Goal: Information Seeking & Learning: Learn about a topic

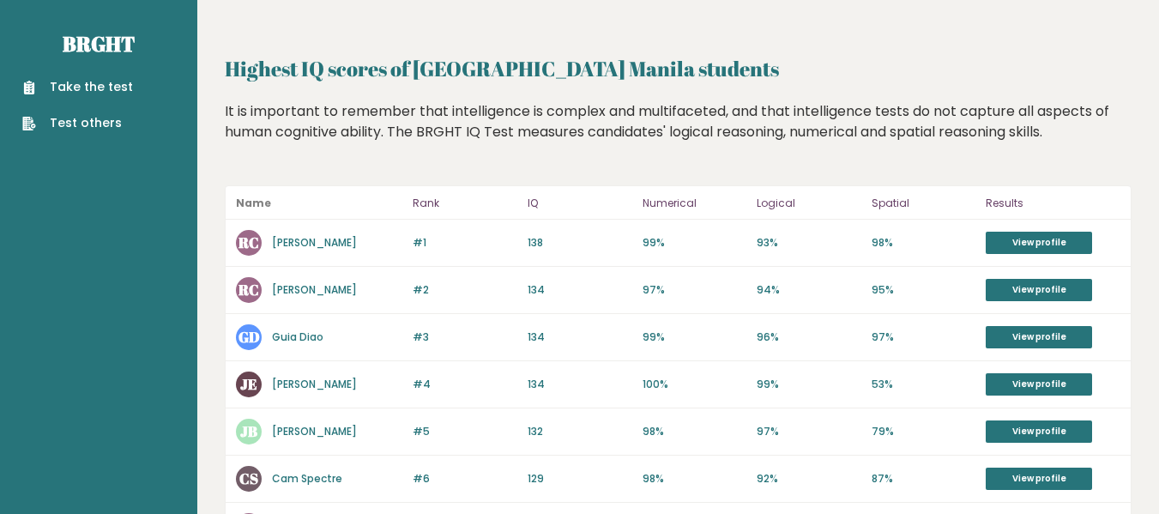
click at [81, 119] on link "Test others" at bounding box center [77, 123] width 111 height 18
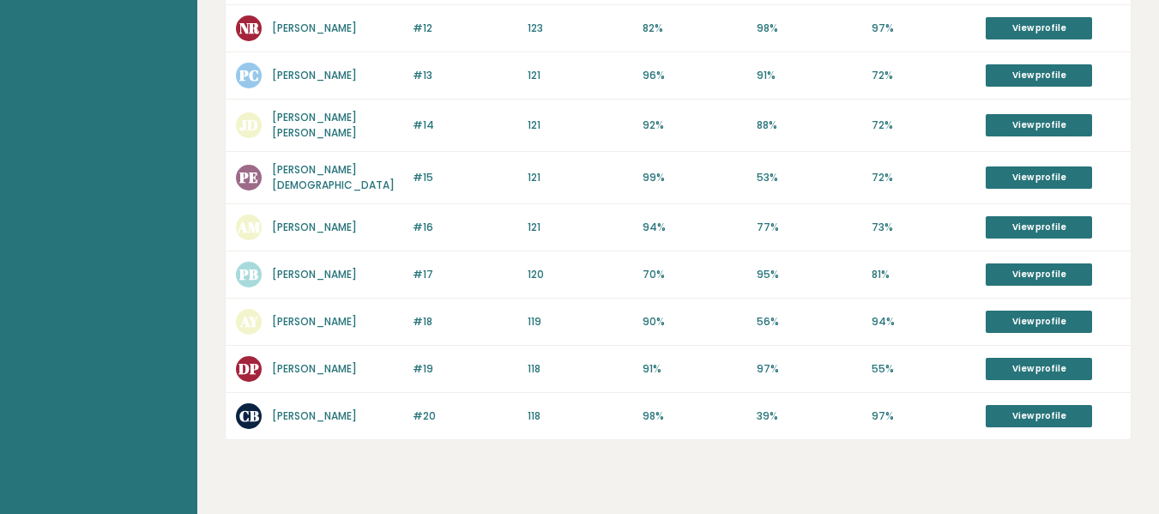
scroll to position [760, 0]
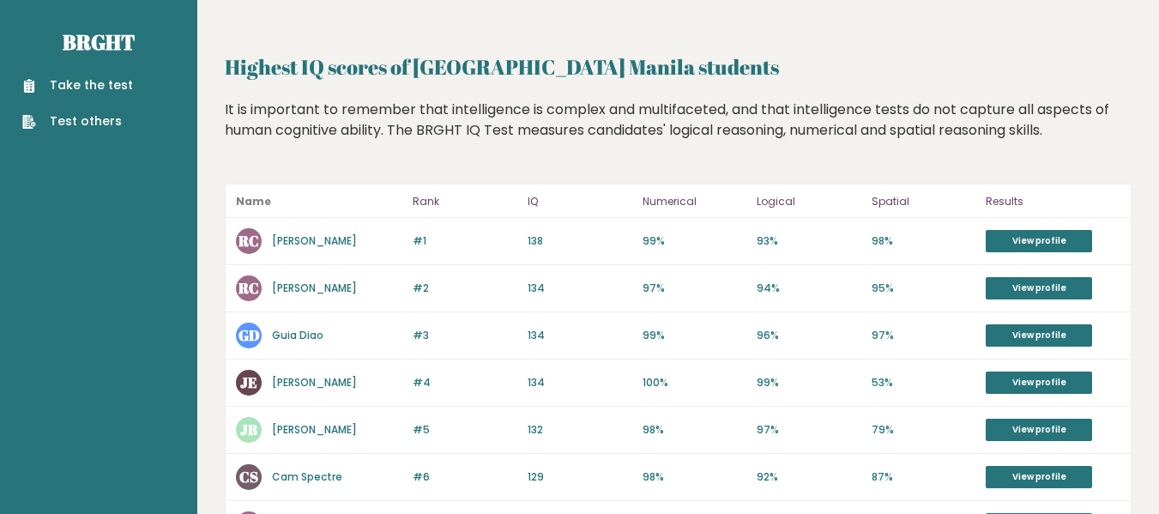
scroll to position [0, 0]
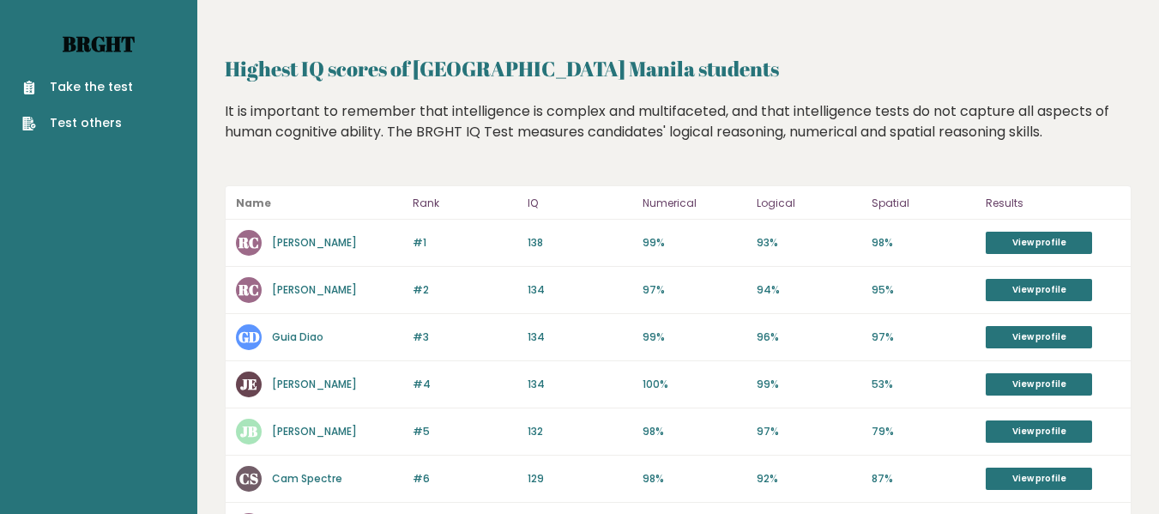
click at [92, 31] on link "Brght" at bounding box center [99, 43] width 72 height 27
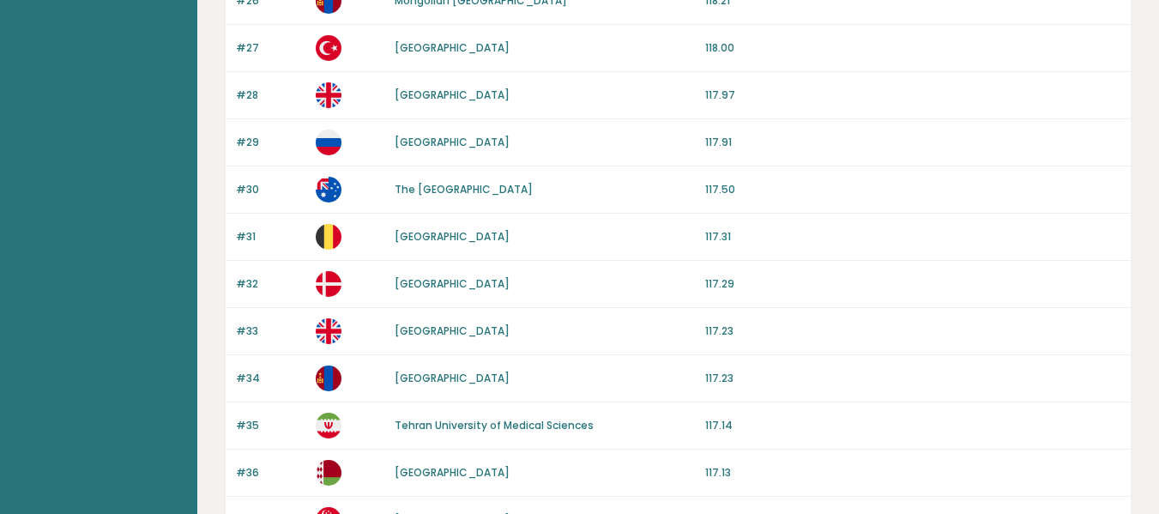
scroll to position [1720, 0]
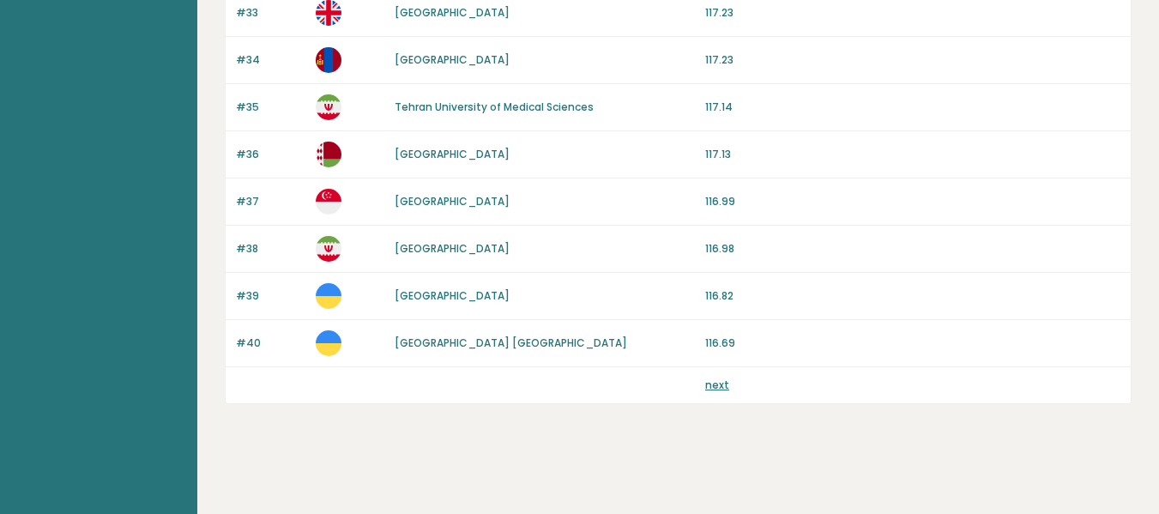
click at [719, 384] on link "next" at bounding box center [717, 385] width 24 height 15
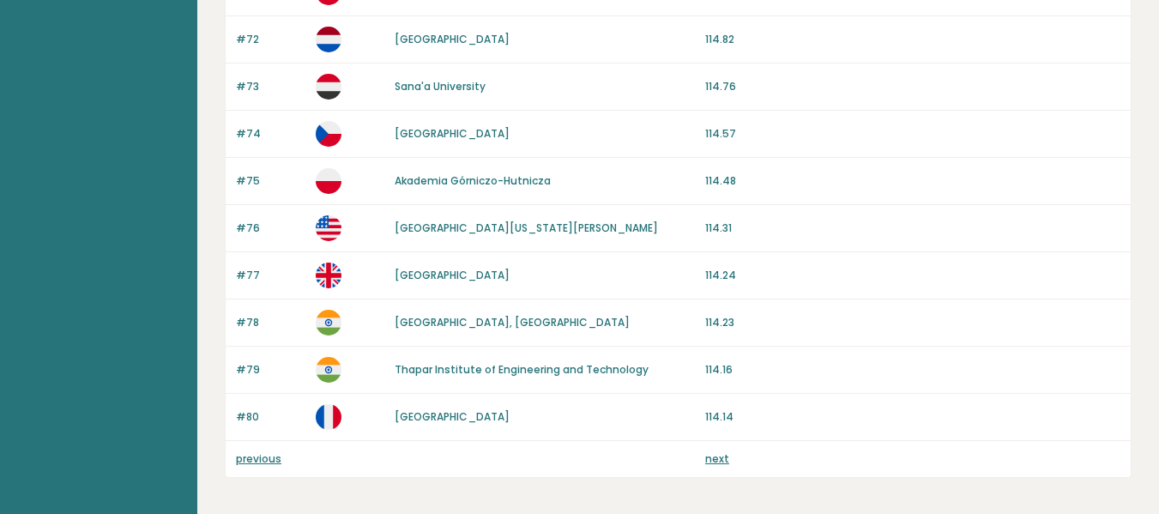
scroll to position [1715, 0]
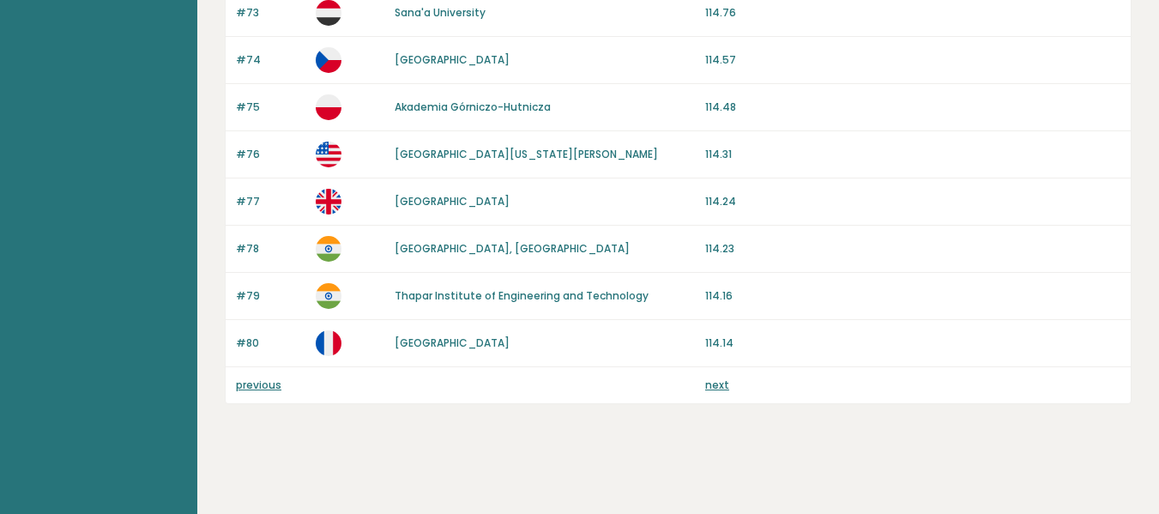
click at [701, 385] on div "previous next" at bounding box center [678, 385] width 905 height 36
click at [712, 387] on link "next" at bounding box center [717, 385] width 24 height 15
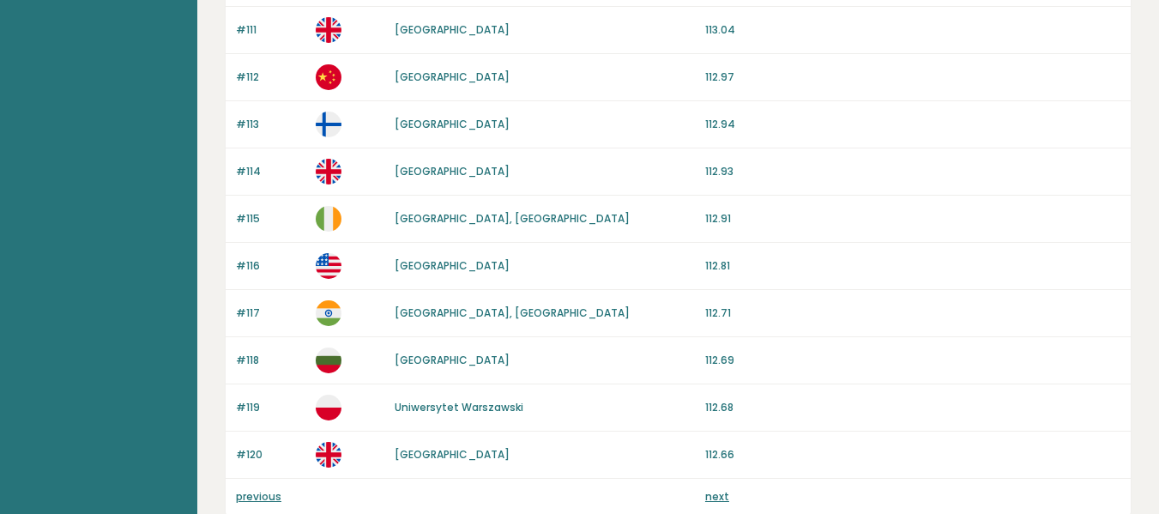
scroll to position [1715, 0]
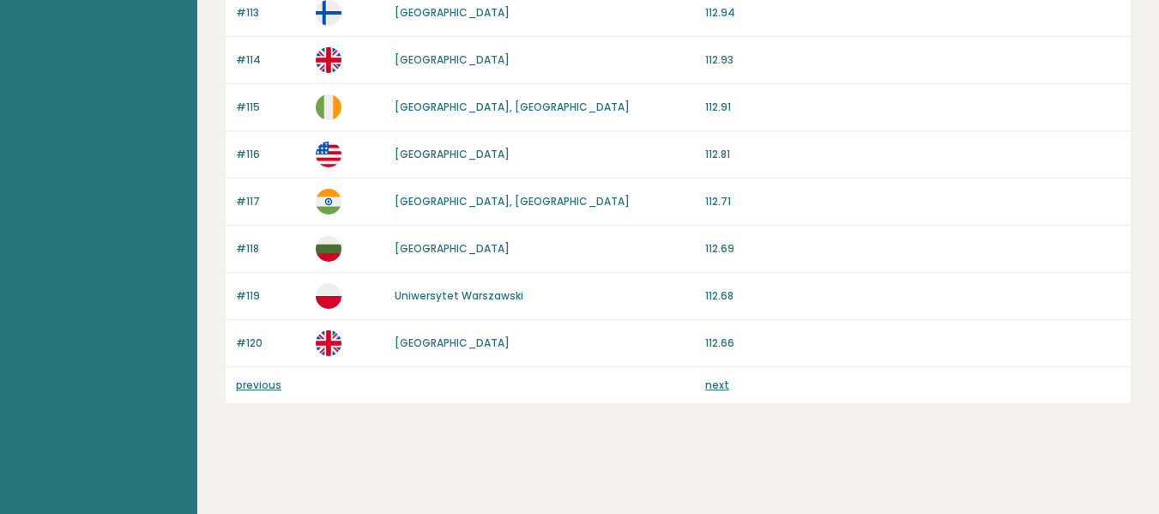
click at [727, 389] on link "next" at bounding box center [717, 385] width 24 height 15
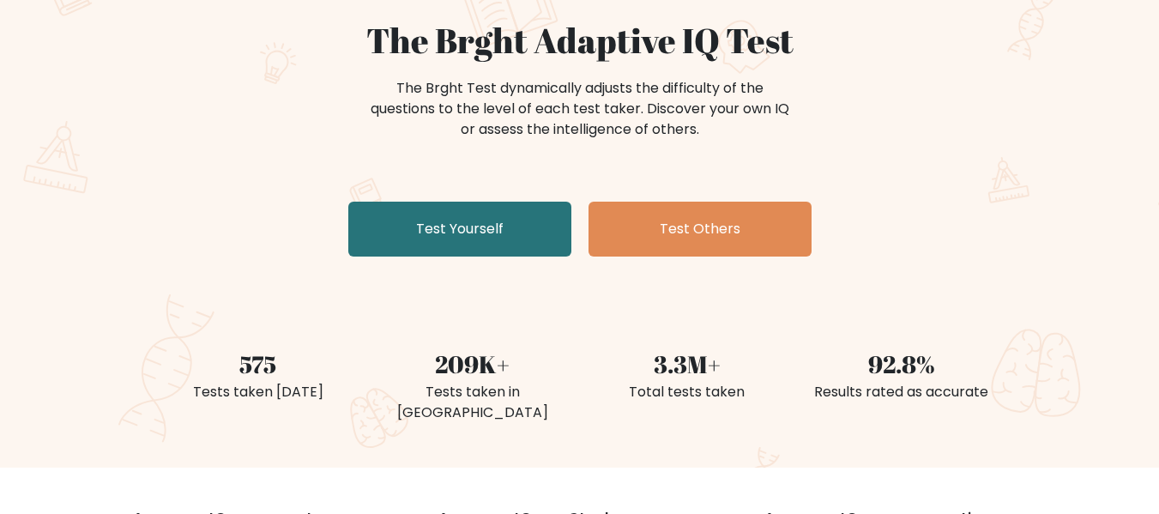
scroll to position [172, 0]
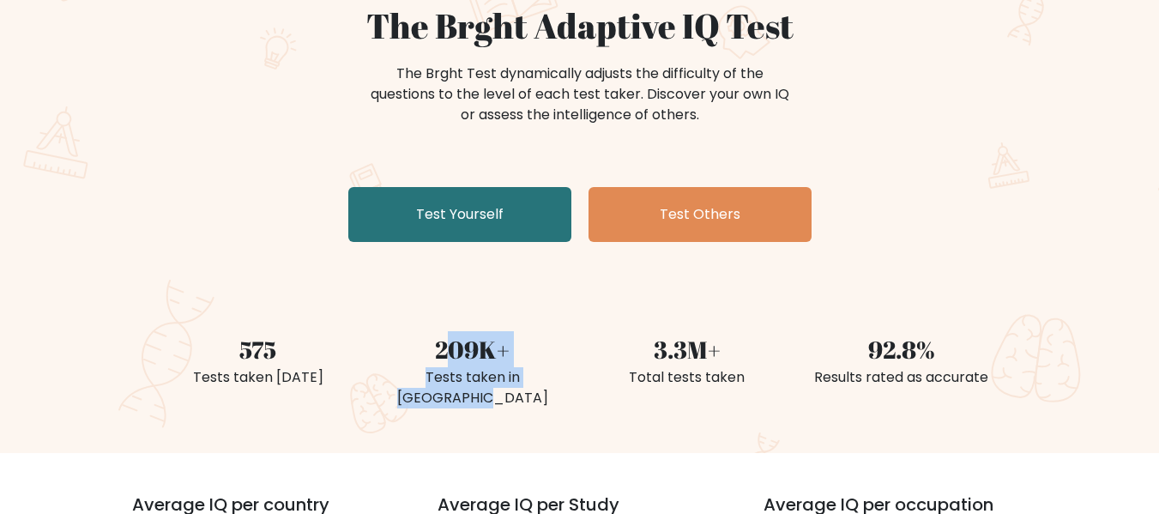
drag, startPoint x: 442, startPoint y: 355, endPoint x: 558, endPoint y: 390, distance: 121.1
click at [558, 390] on div "209K+ Tests taken in Philippines" at bounding box center [473, 351] width 215 height 122
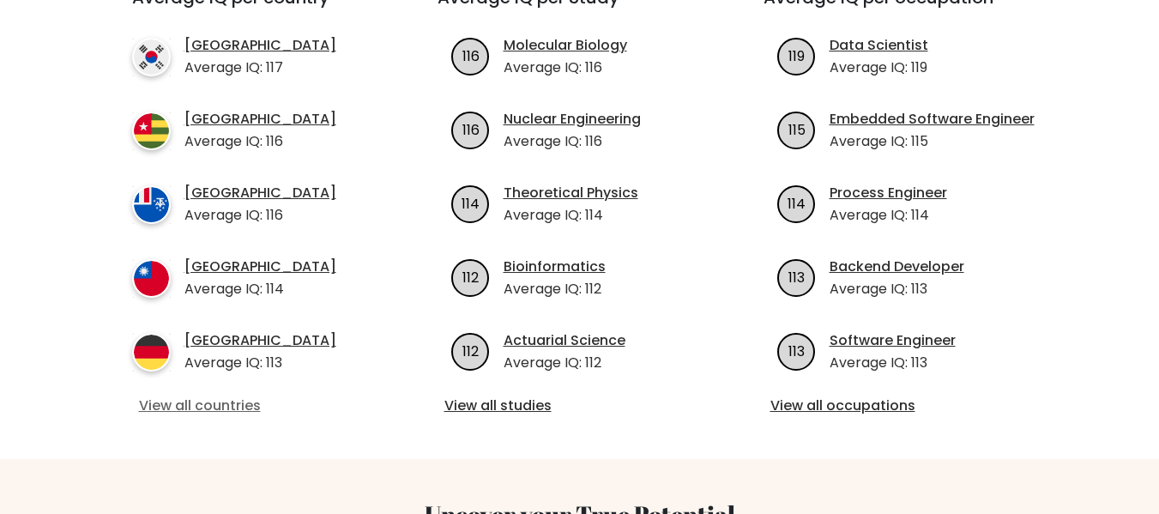
scroll to position [772, 0]
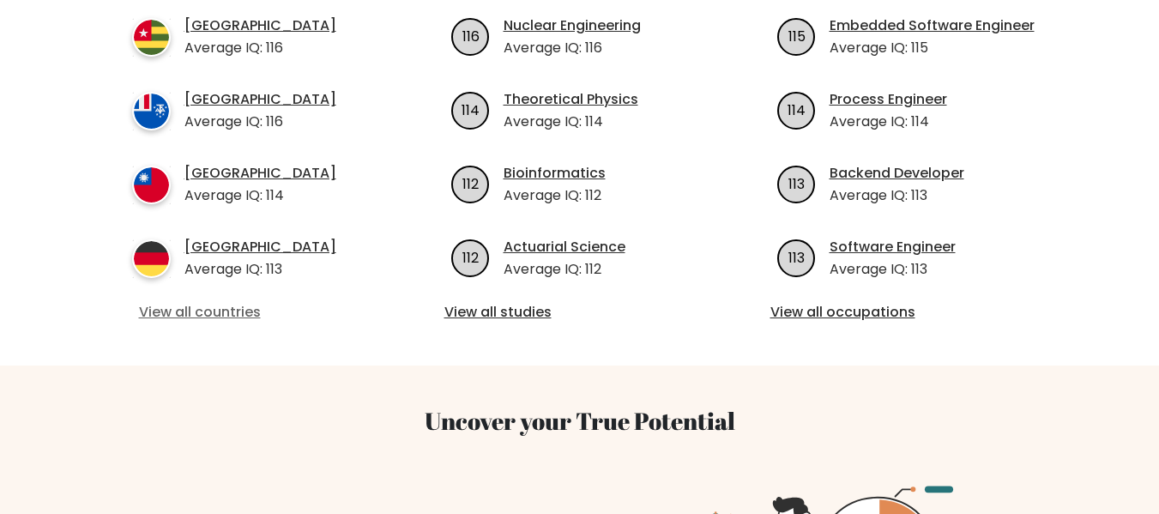
click at [232, 302] on link "View all countries" at bounding box center [254, 312] width 230 height 21
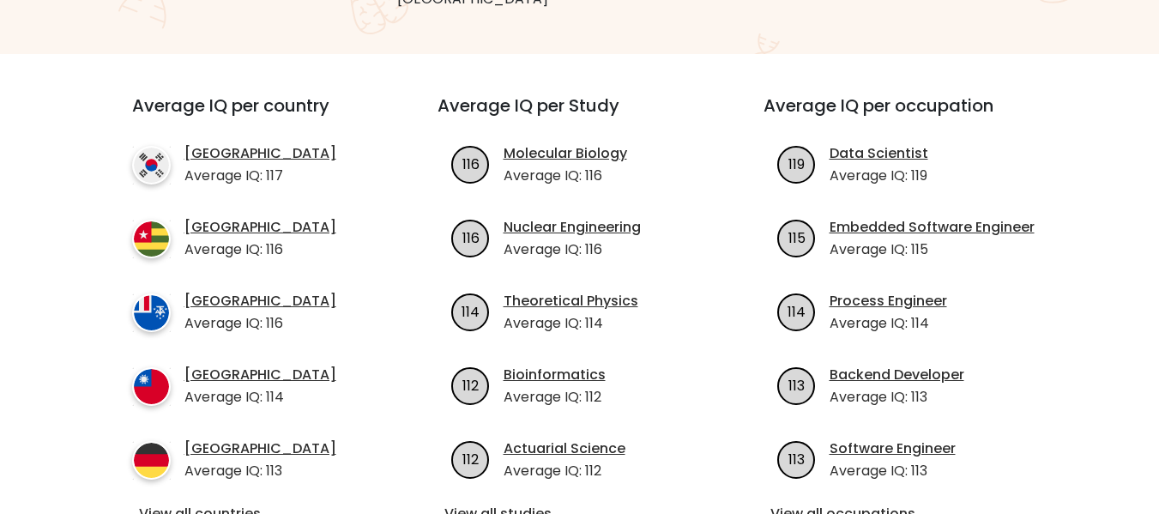
scroll to position [601, 0]
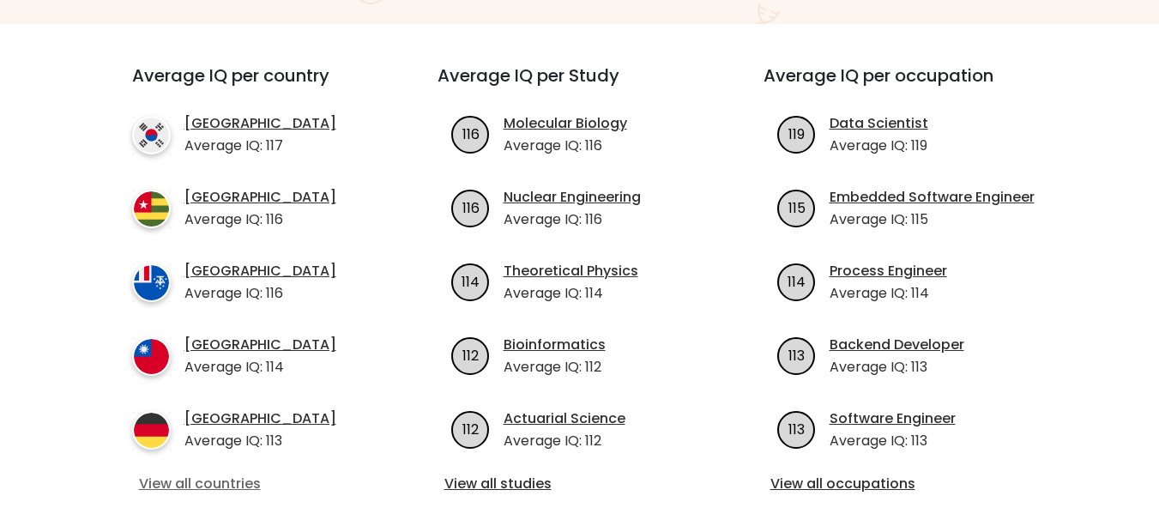
click at [247, 474] on link "View all countries" at bounding box center [254, 484] width 230 height 21
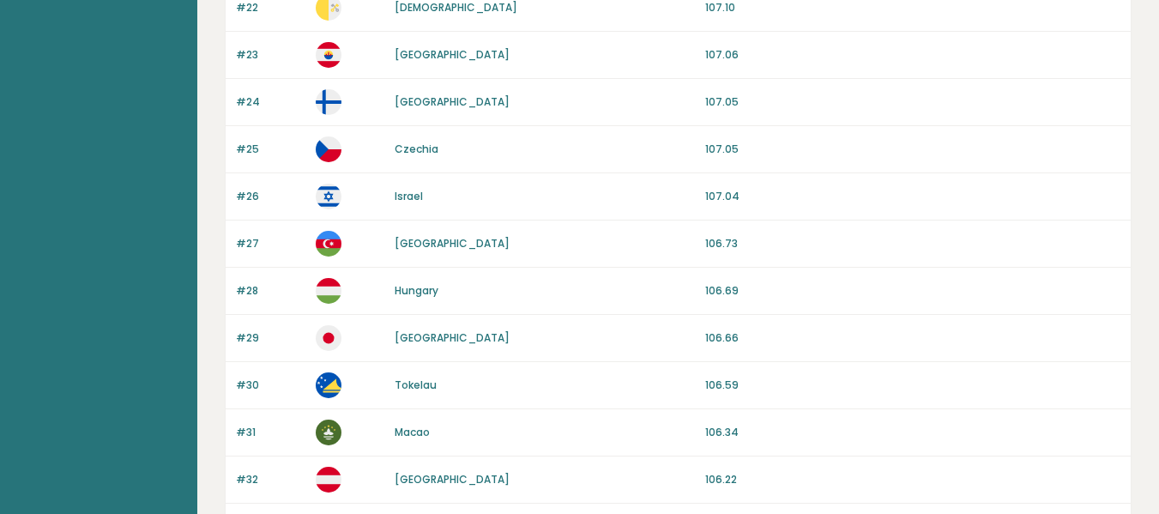
scroll to position [1715, 0]
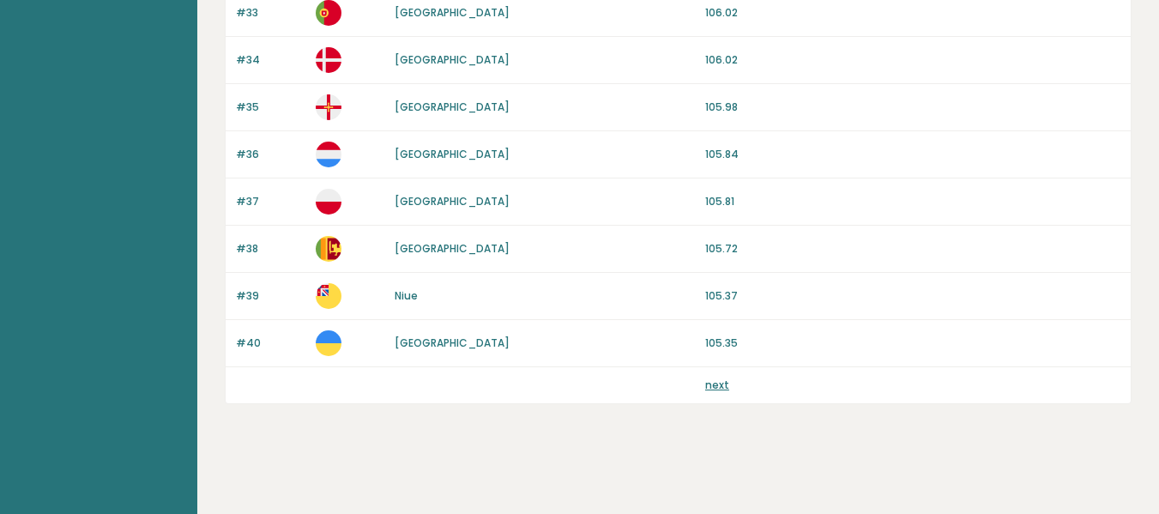
click at [708, 391] on link "next" at bounding box center [717, 385] width 24 height 15
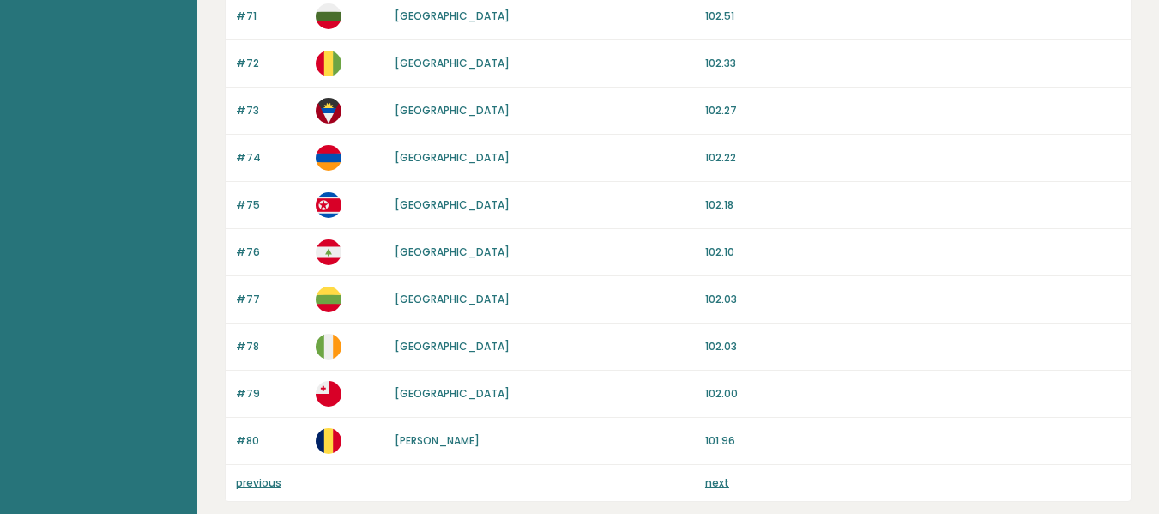
scroll to position [1715, 0]
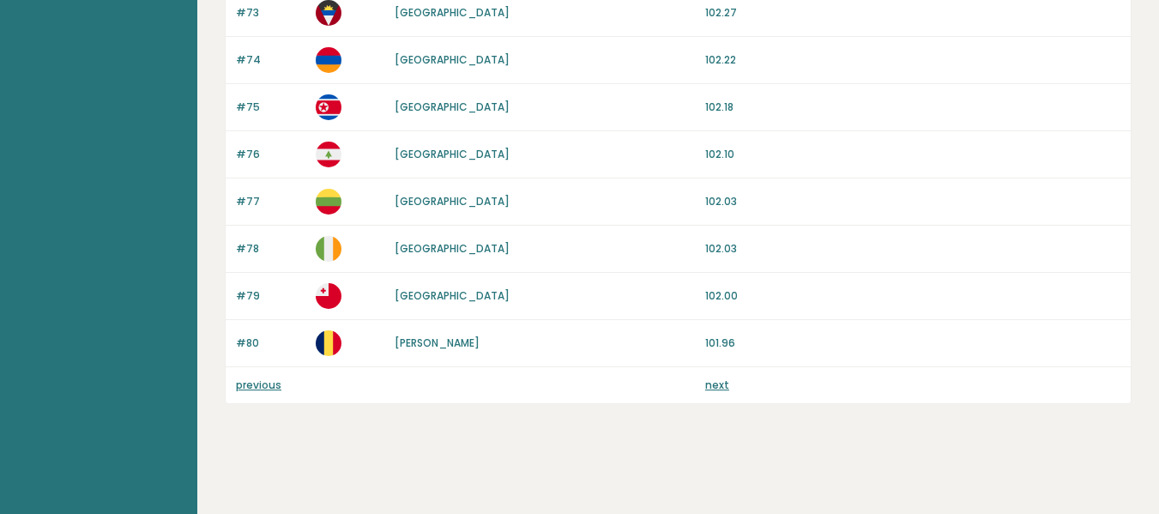
click at [722, 389] on link "next" at bounding box center [717, 385] width 24 height 15
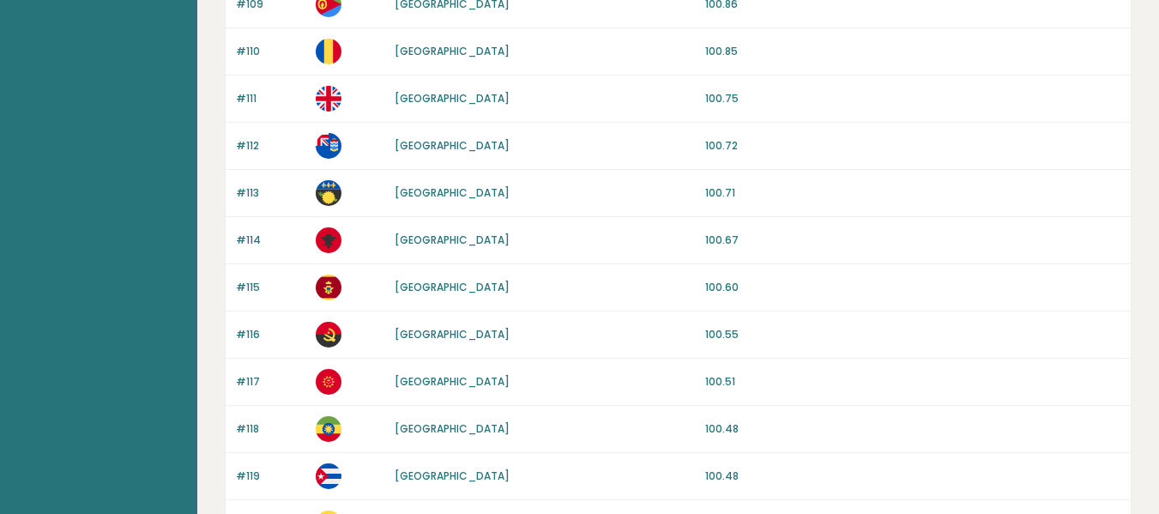
scroll to position [1715, 0]
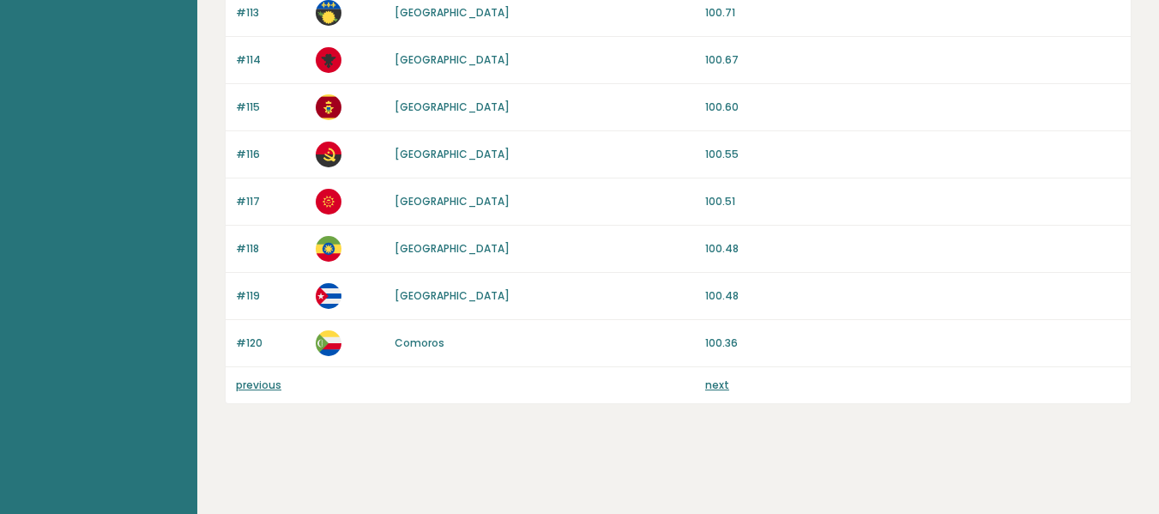
click at [716, 396] on div "previous next" at bounding box center [678, 385] width 905 height 36
click at [718, 383] on link "next" at bounding box center [717, 385] width 24 height 15
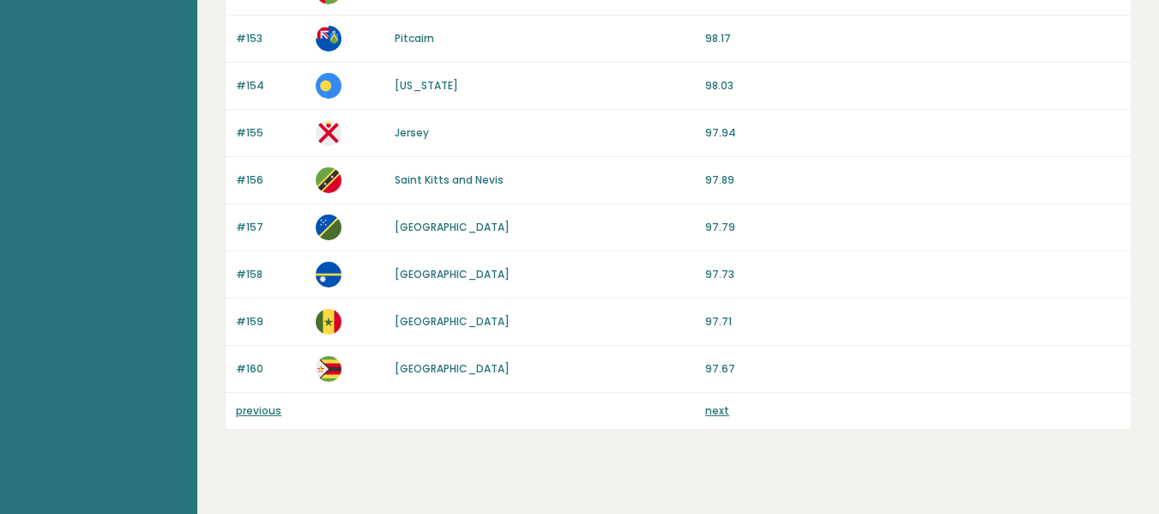
scroll to position [1715, 0]
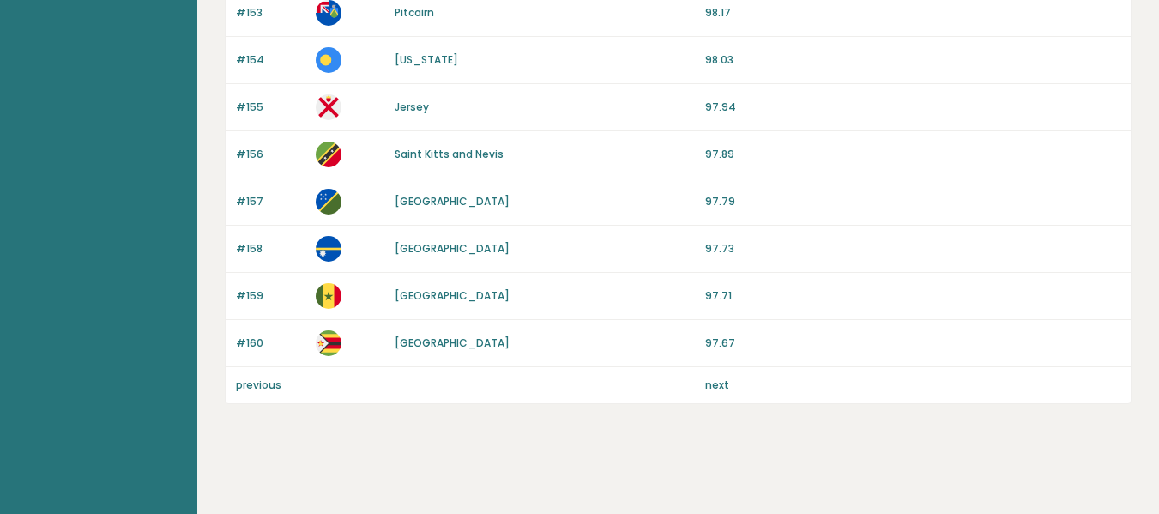
click at [714, 385] on link "next" at bounding box center [717, 385] width 24 height 15
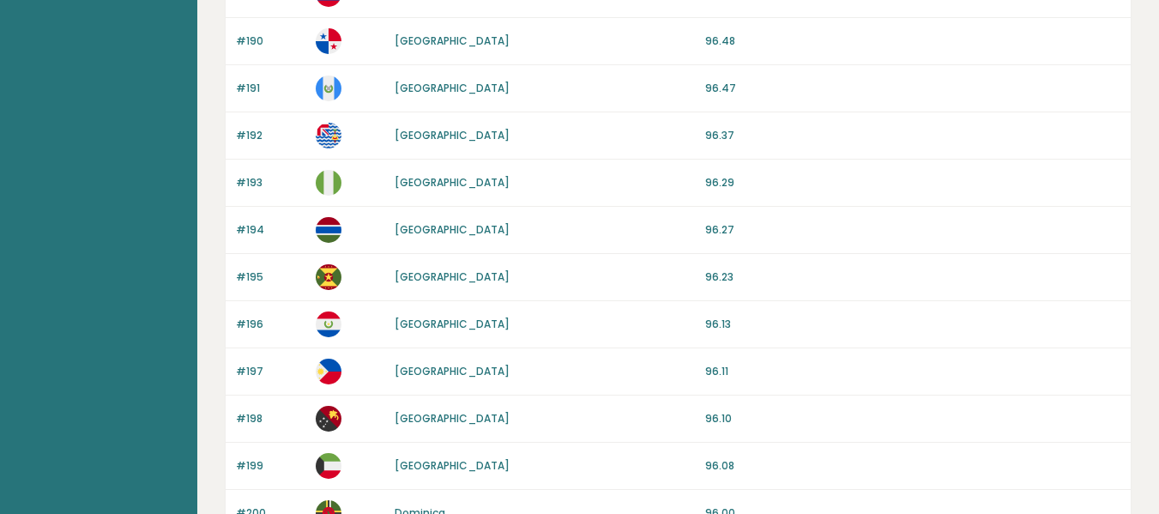
scroll to position [1715, 0]
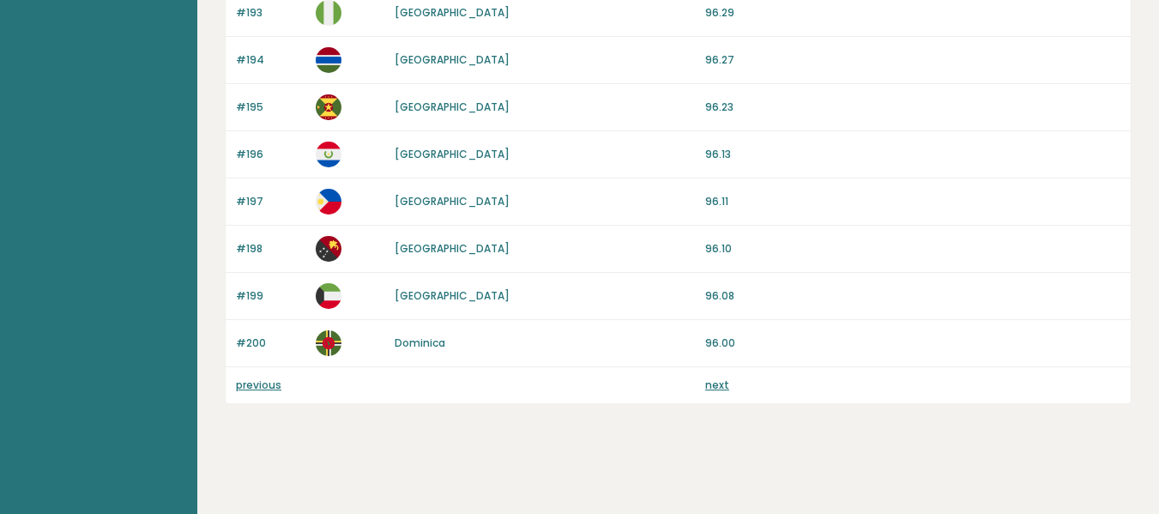
click at [706, 389] on link "next" at bounding box center [717, 385] width 24 height 15
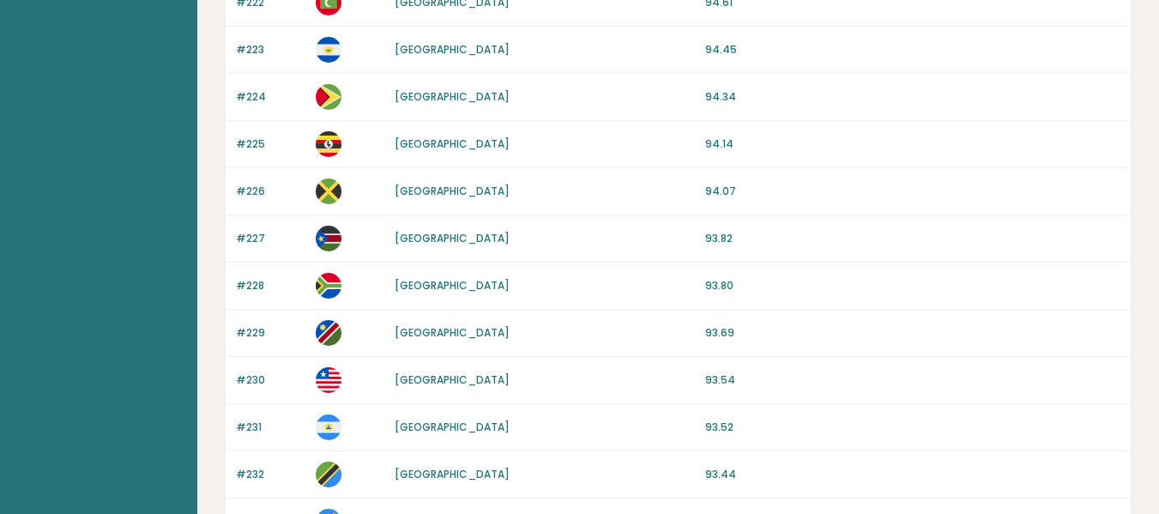
scroll to position [1431, 0]
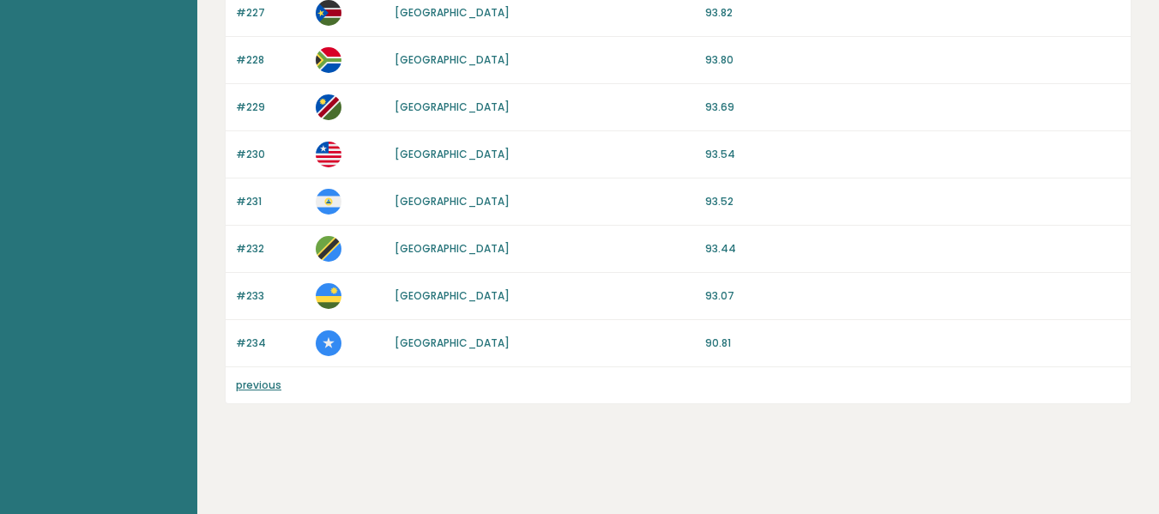
click at [271, 385] on link "previous" at bounding box center [258, 385] width 45 height 15
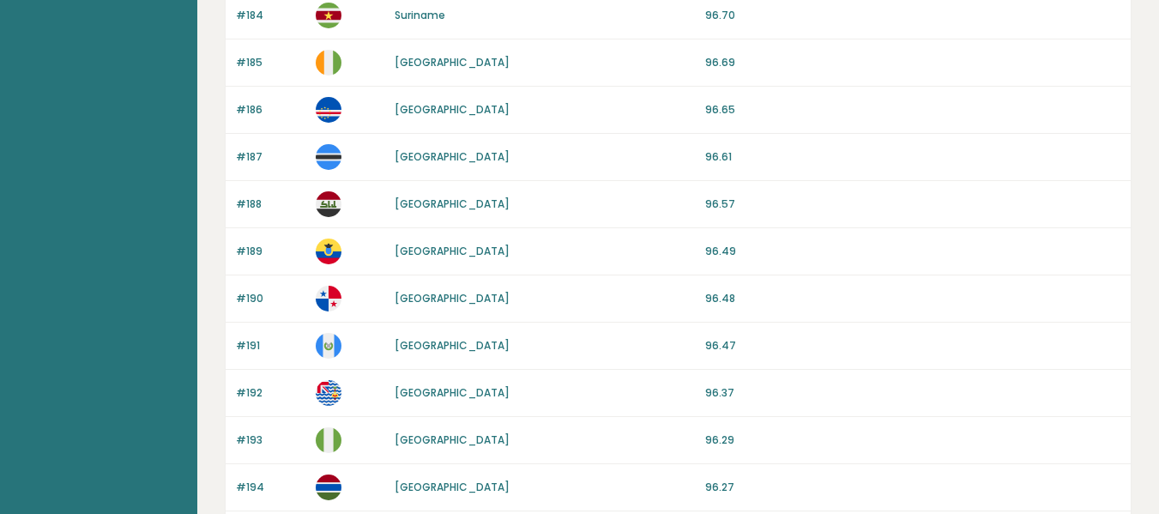
scroll to position [1715, 0]
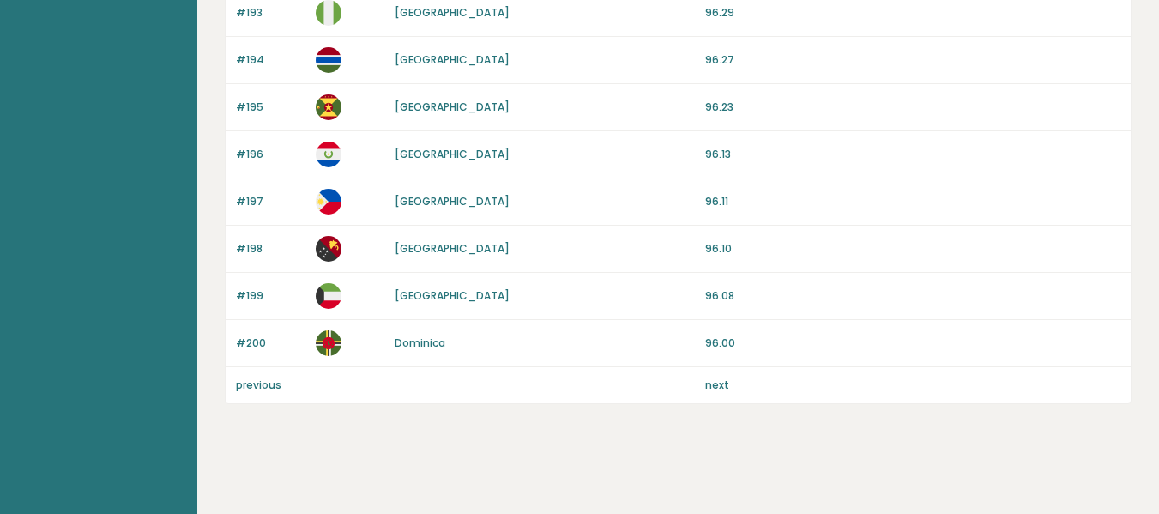
click at [419, 199] on link "[GEOGRAPHIC_DATA]" at bounding box center [452, 201] width 115 height 15
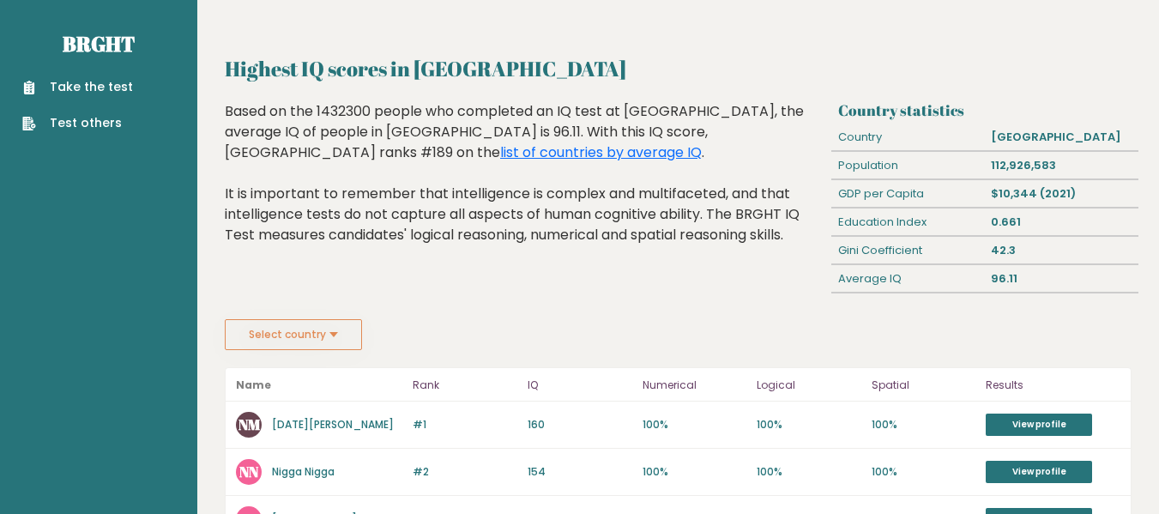
click at [325, 342] on button "Select country" at bounding box center [293, 334] width 137 height 31
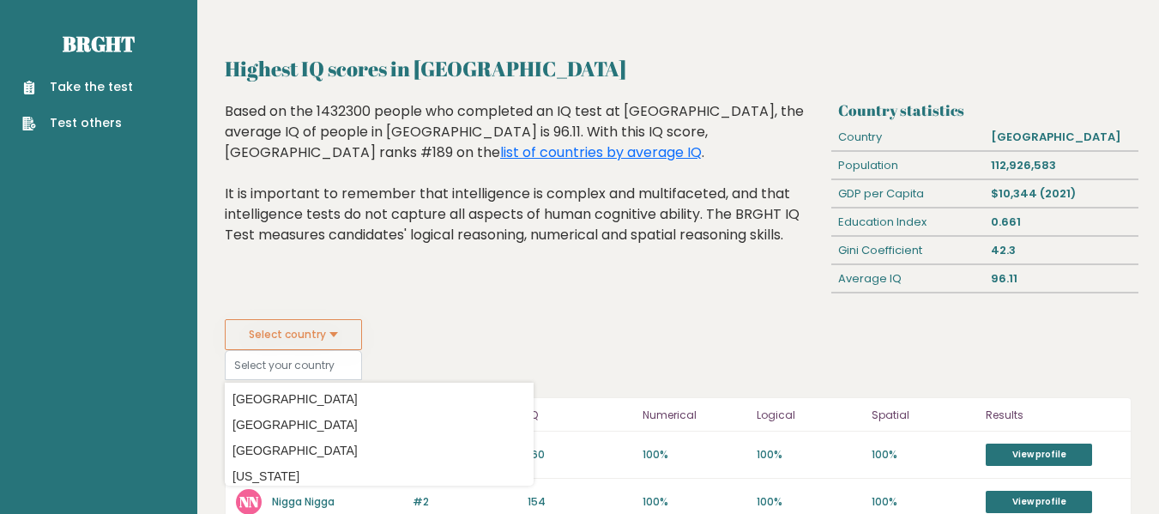
click at [325, 342] on button "Select country" at bounding box center [293, 334] width 137 height 31
click at [427, 338] on fieldset "Select country Country [GEOGRAPHIC_DATA] [GEOGRAPHIC_DATA] [GEOGRAPHIC_DATA] [U…" at bounding box center [379, 349] width 309 height 61
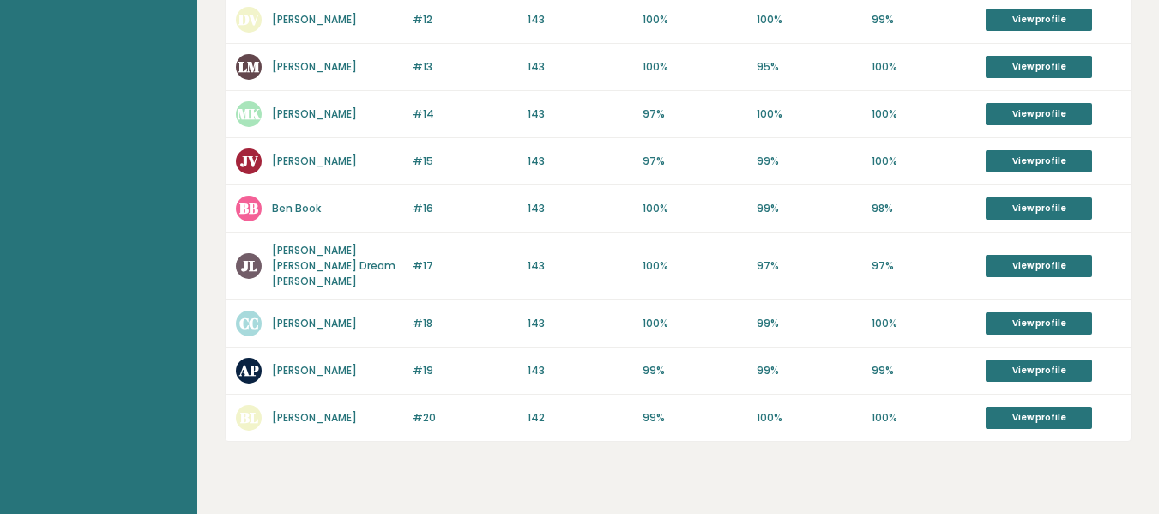
scroll to position [971, 0]
